Goal: Task Accomplishment & Management: Manage account settings

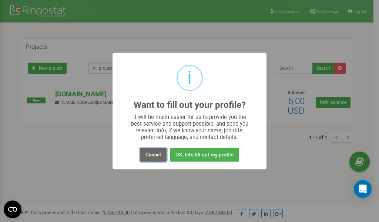
click at [154, 154] on button "Cancel" at bounding box center [153, 155] width 27 height 14
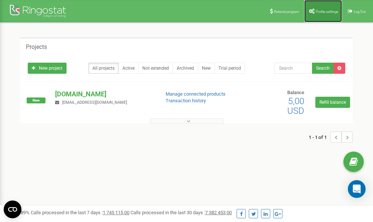
click at [319, 11] on span "Profile settings" at bounding box center [327, 12] width 23 height 4
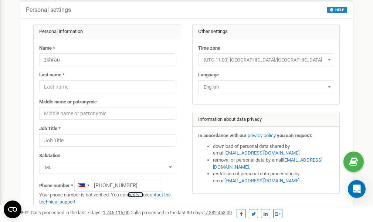
click at [141, 195] on link "verify it" at bounding box center [135, 195] width 15 height 6
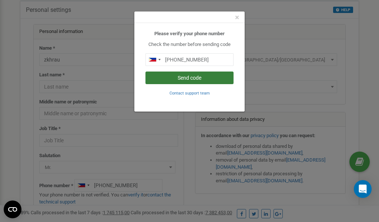
click at [205, 77] on button "Send code" at bounding box center [189, 77] width 88 height 13
